Goal: Task Accomplishment & Management: Complete application form

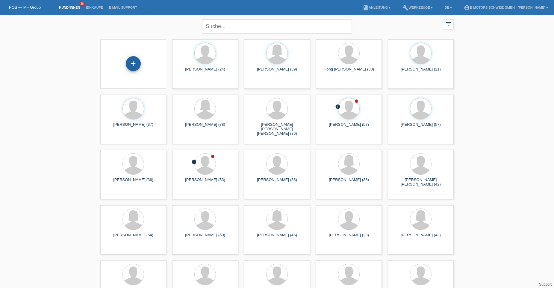
click at [130, 61] on div "+" at bounding box center [133, 63] width 15 height 15
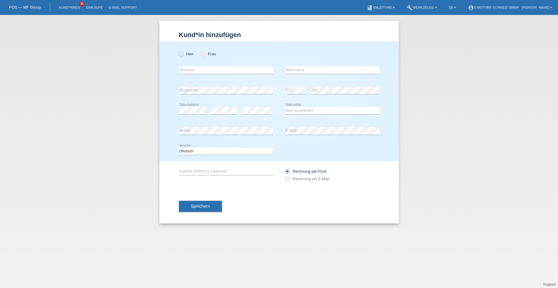
click at [178, 51] on icon at bounding box center [178, 51] width 0 height 0
click at [181, 53] on input "Herr" at bounding box center [181, 54] width 4 height 4
radio input "true"
click at [178, 51] on icon at bounding box center [178, 51] width 0 height 0
click at [181, 53] on input "Herr" at bounding box center [181, 54] width 4 height 4
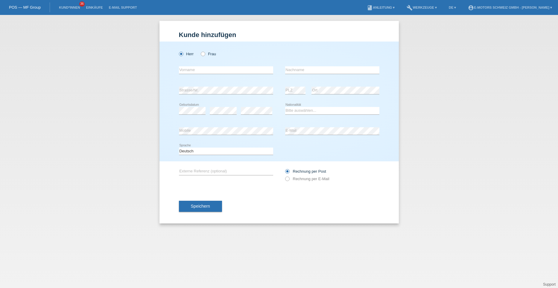
click at [178, 51] on icon at bounding box center [178, 51] width 0 height 0
click at [181, 55] on input "Herr" at bounding box center [181, 54] width 4 height 4
click at [200, 51] on icon at bounding box center [200, 51] width 0 height 0
click at [204, 53] on input "Frau" at bounding box center [203, 54] width 4 height 4
radio input "true"
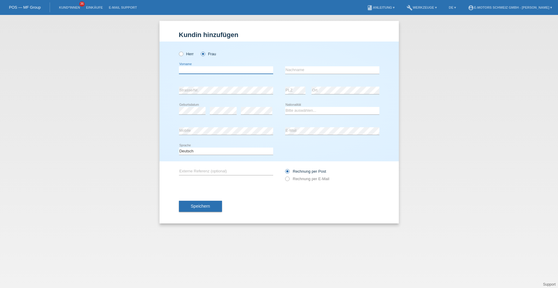
click at [185, 72] on input "text" at bounding box center [226, 69] width 94 height 7
type input "Iris"
click at [288, 70] on input "text" at bounding box center [332, 69] width 94 height 7
type input "Kragolnik"
click at [296, 111] on select "Bitte auswählen... Schweiz Deutschland Liechtenstein Österreich ------------ Af…" at bounding box center [332, 110] width 94 height 7
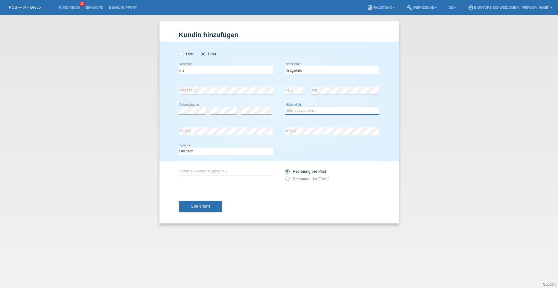
select select "SK"
click at [285, 107] on select "Bitte auswählen... Schweiz Deutschland Liechtenstein Österreich ------------ Af…" at bounding box center [332, 110] width 94 height 7
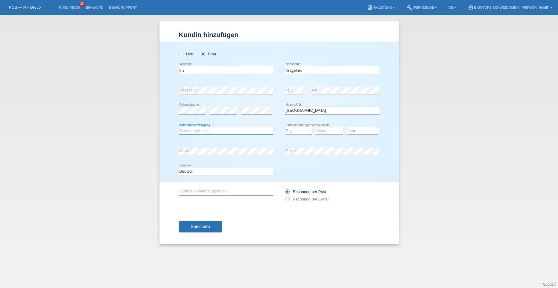
click at [202, 132] on select "Bitte auswählen... C B B - Flüchtlingsstatus Andere" at bounding box center [226, 130] width 94 height 7
select select "C"
click at [179, 127] on select "Bitte auswählen... C B B - Flüchtlingsstatus Andere" at bounding box center [226, 130] width 94 height 7
click at [293, 131] on select "Tag 01 02 03 04 05 06 07 08 09 10 11" at bounding box center [298, 130] width 27 height 7
click at [291, 130] on select "Tag 01 02 03 04 05 06 07 08 09 10 11" at bounding box center [298, 130] width 27 height 7
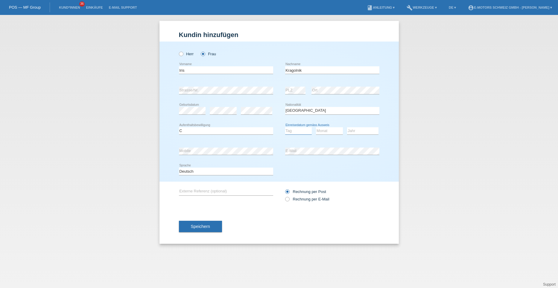
select select "07"
click at [285, 127] on select "Tag 01 02 03 04 05 06 07 08 09 10 11" at bounding box center [298, 130] width 27 height 7
click at [321, 129] on select "Monat 01 02 03 04 05 06 07 08 09 10 11" at bounding box center [329, 130] width 27 height 7
select select "06"
click at [316, 127] on select "Monat 01 02 03 04 05 06 07 08 09 10 11" at bounding box center [329, 130] width 27 height 7
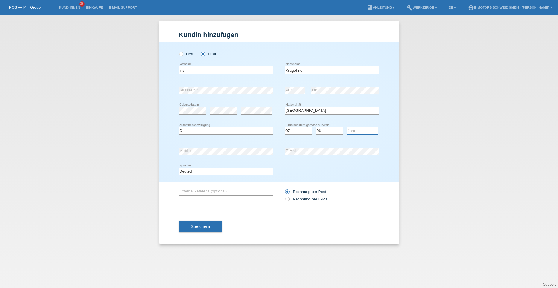
click at [355, 129] on select "Jahr 2025 2024 2023 2022 2021 2020 2019 2018 2017 2016 2015 2014 2013 2012 2011…" at bounding box center [362, 130] width 31 height 7
select select "2017"
click at [347, 127] on select "Jahr 2025 2024 2023 2022 2021 2020 2019 2018 2017 2016 2015 2014 2013 2012 2011…" at bounding box center [362, 130] width 31 height 7
click at [212, 226] on button "Speichern" at bounding box center [200, 226] width 43 height 11
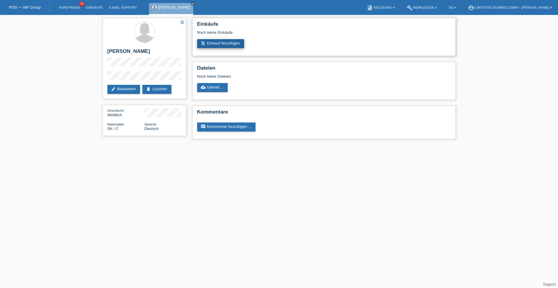
click at [222, 45] on link "add_shopping_cart Einkauf hinzufügen" at bounding box center [220, 43] width 47 height 9
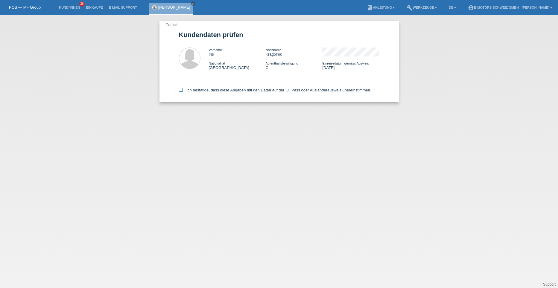
click at [180, 90] on icon at bounding box center [181, 90] width 4 height 4
click at [180, 90] on input "Ich bestätige, dass diese Angaben mit den Daten auf der ID, Pass oder Ausländer…" at bounding box center [181, 90] width 4 height 4
checkbox input "true"
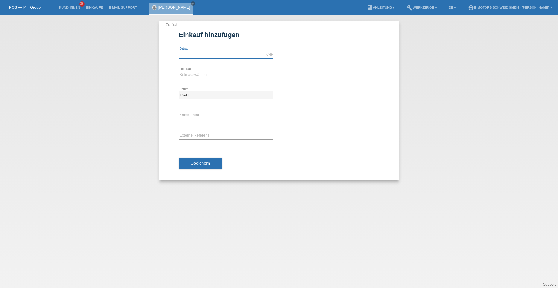
click at [188, 54] on input "text" at bounding box center [226, 54] width 94 height 7
type input "2990.00"
click at [192, 72] on select "Bitte auswählen 12 Raten 24 Raten 36 Raten 48 Raten" at bounding box center [226, 74] width 94 height 7
select select "214"
click at [179, 71] on select "Bitte auswählen 12 Raten 24 Raten 36 Raten 48 Raten" at bounding box center [226, 74] width 94 height 7
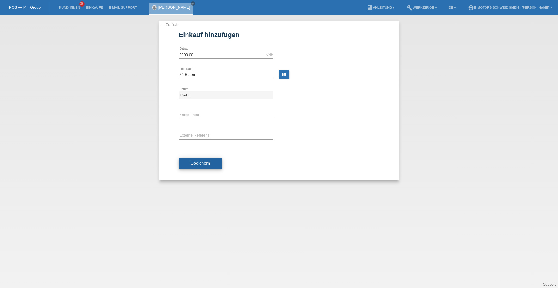
click at [188, 165] on button "Speichern" at bounding box center [200, 163] width 43 height 11
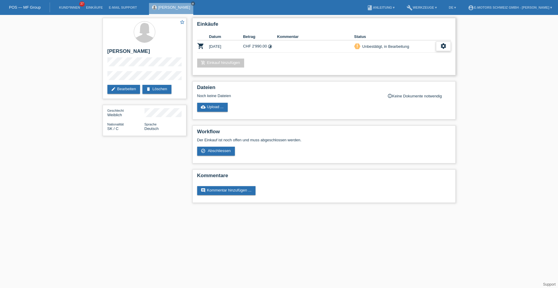
click at [445, 46] on icon "settings" at bounding box center [443, 46] width 7 height 7
click at [443, 49] on icon "settings" at bounding box center [443, 46] width 7 height 7
click at [440, 45] on icon "settings" at bounding box center [443, 46] width 7 height 7
click at [394, 65] on span "AGB herunterladen" at bounding box center [399, 64] width 35 height 7
click at [442, 47] on icon "settings" at bounding box center [443, 46] width 7 height 7
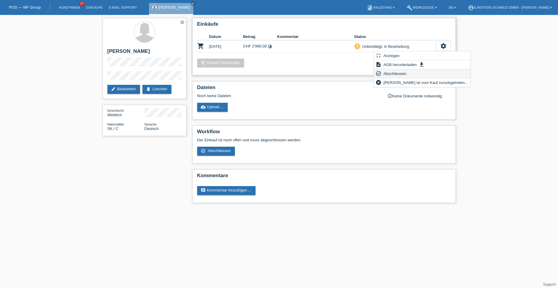
click at [396, 73] on span "Abschliessen" at bounding box center [394, 73] width 25 height 7
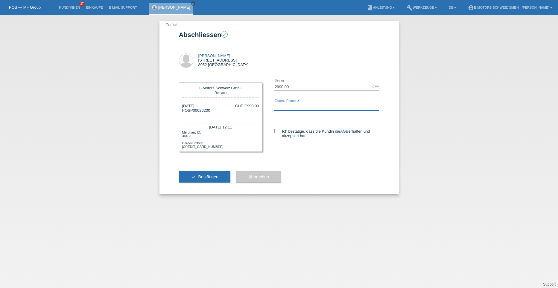
click at [280, 105] on input "text" at bounding box center [326, 106] width 105 height 7
type input "Tristan Dittmar"
click at [276, 131] on icon at bounding box center [276, 131] width 4 height 4
click at [276, 131] on input "Ich bestätige, dass die Kundin die AGB erhalten und akzeptiert hat." at bounding box center [276, 131] width 4 height 4
checkbox input "true"
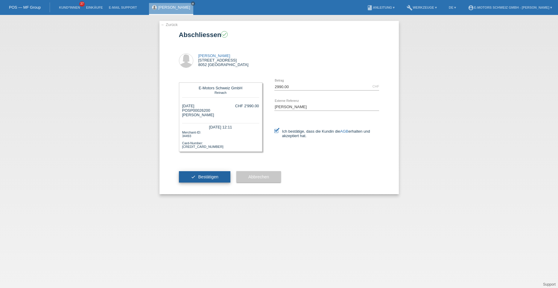
click at [210, 178] on span "Bestätigen" at bounding box center [208, 177] width 20 height 5
